Goal: Information Seeking & Learning: Learn about a topic

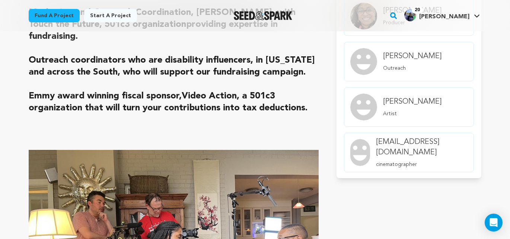
scroll to position [875, 0]
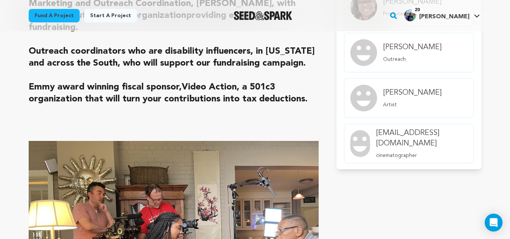
click at [365, 92] on img "member.name Profile" at bounding box center [363, 98] width 27 height 27
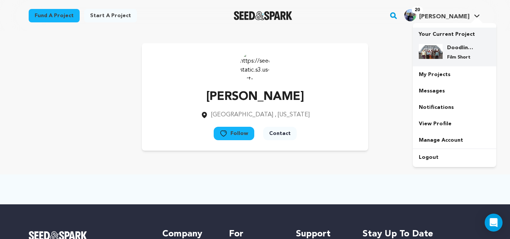
click at [448, 58] on p "Film Short" at bounding box center [460, 57] width 27 height 6
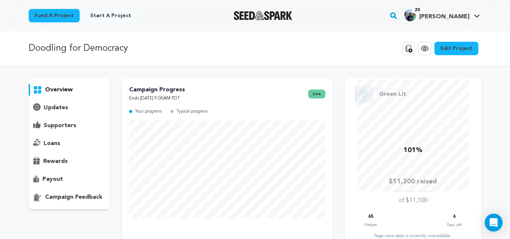
click at [57, 107] on p "updates" at bounding box center [56, 107] width 25 height 9
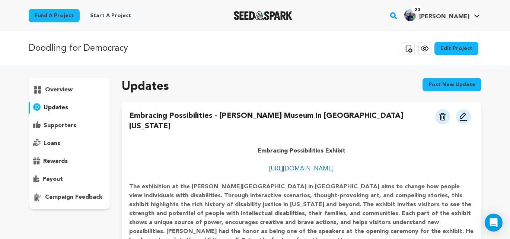
click at [60, 126] on p "supporters" at bounding box center [60, 125] width 33 height 9
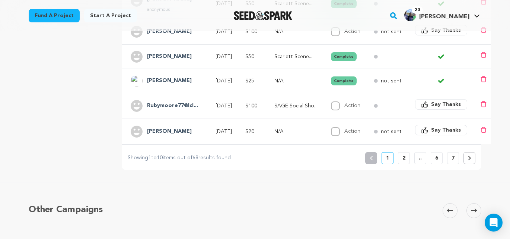
scroll to position [306, 0]
click at [403, 158] on p "2" at bounding box center [403, 157] width 3 height 7
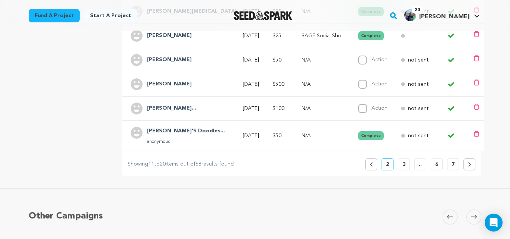
scroll to position [292, 0]
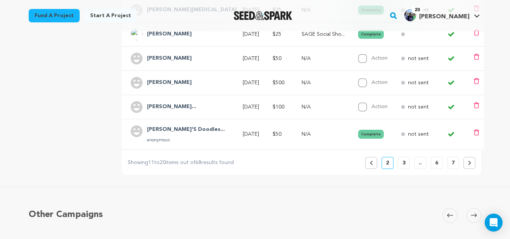
click at [370, 163] on icon at bounding box center [371, 162] width 3 height 4
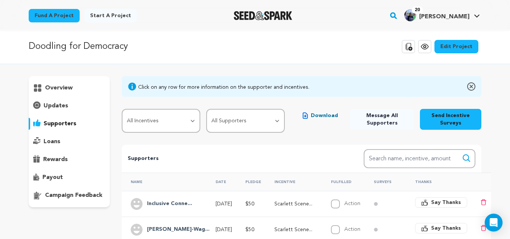
scroll to position [0, 0]
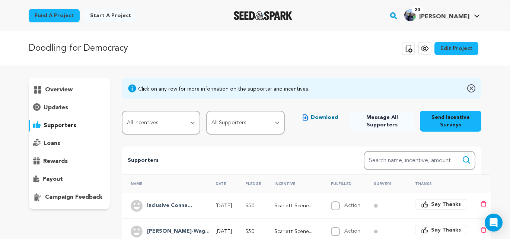
click at [54, 144] on p "loans" at bounding box center [52, 143] width 17 height 9
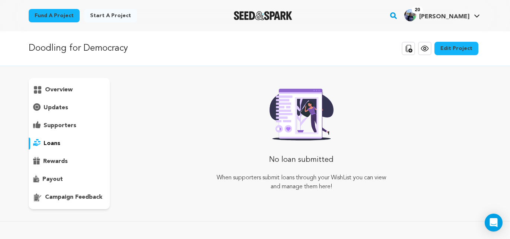
click at [57, 162] on p "rewards" at bounding box center [55, 161] width 25 height 9
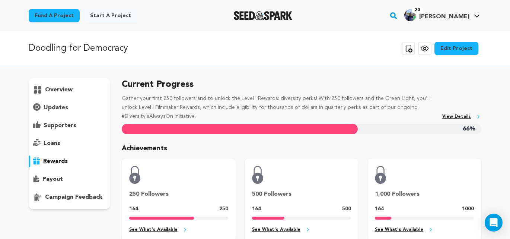
click at [52, 141] on p "loans" at bounding box center [52, 143] width 17 height 9
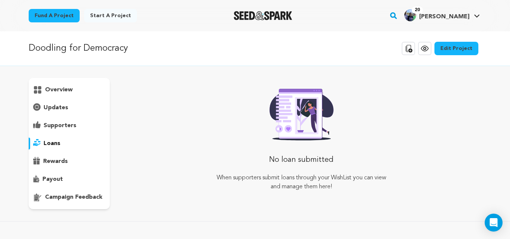
click at [55, 124] on p "supporters" at bounding box center [60, 125] width 33 height 9
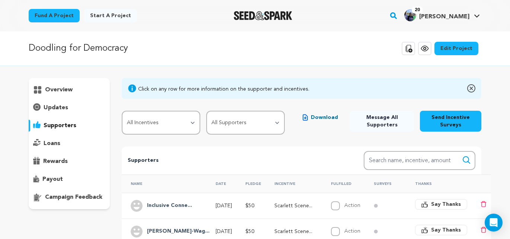
click at [57, 89] on p "overview" at bounding box center [59, 89] width 28 height 9
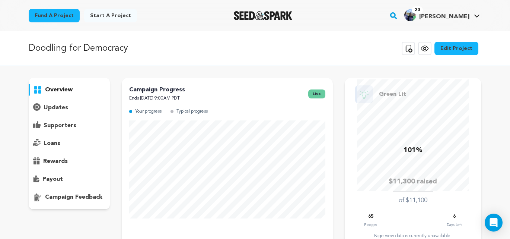
click at [59, 106] on p "updates" at bounding box center [56, 107] width 25 height 9
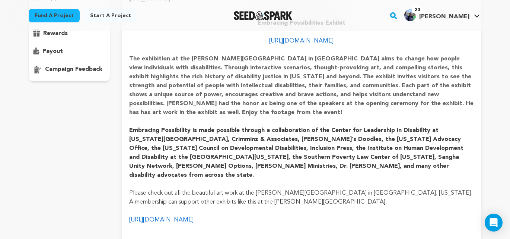
scroll to position [127, 0]
